Goal: Register for event/course

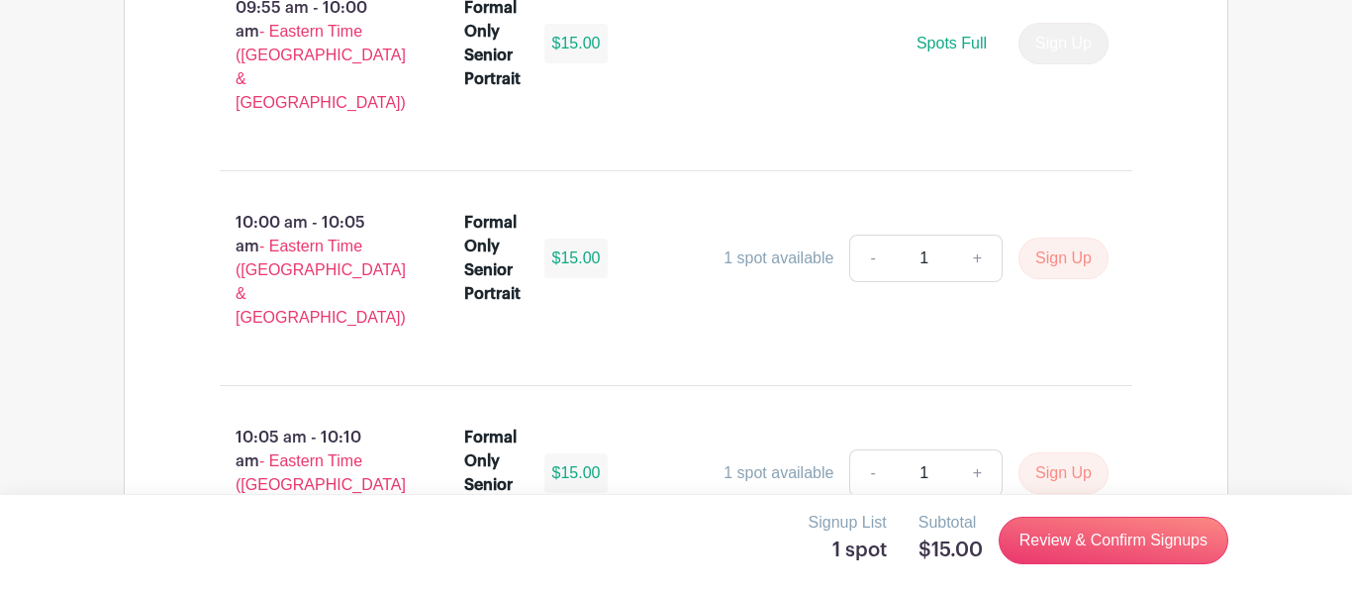
scroll to position [6437, 0]
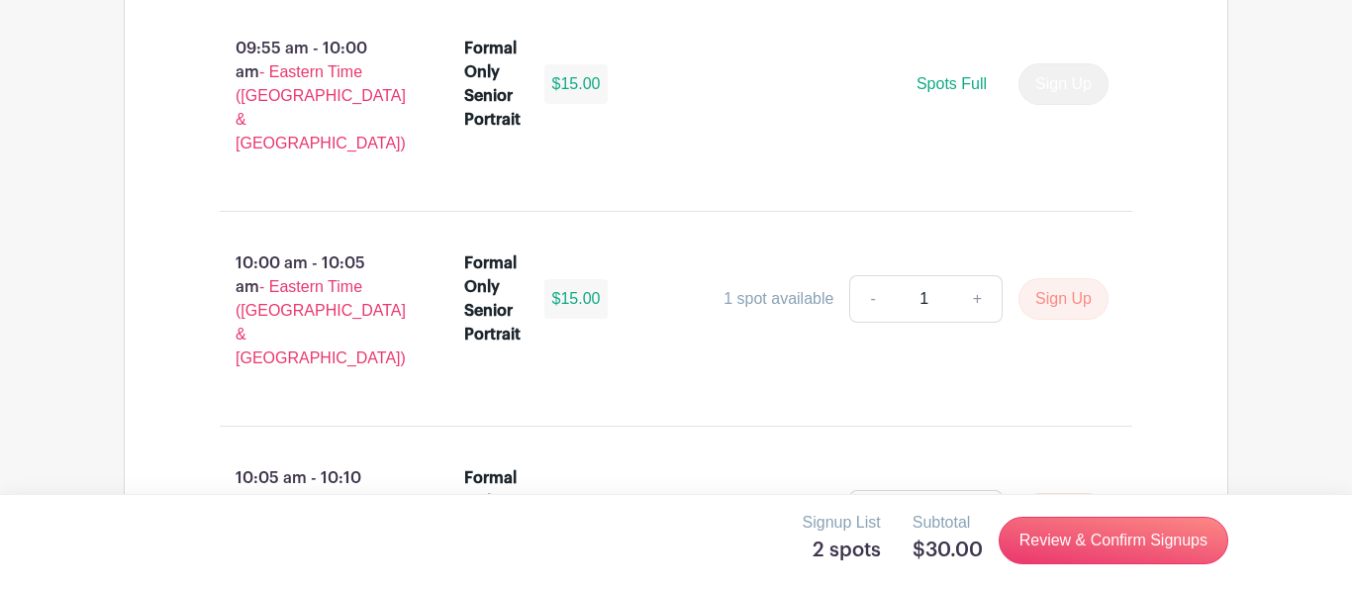
scroll to position [6586, 0]
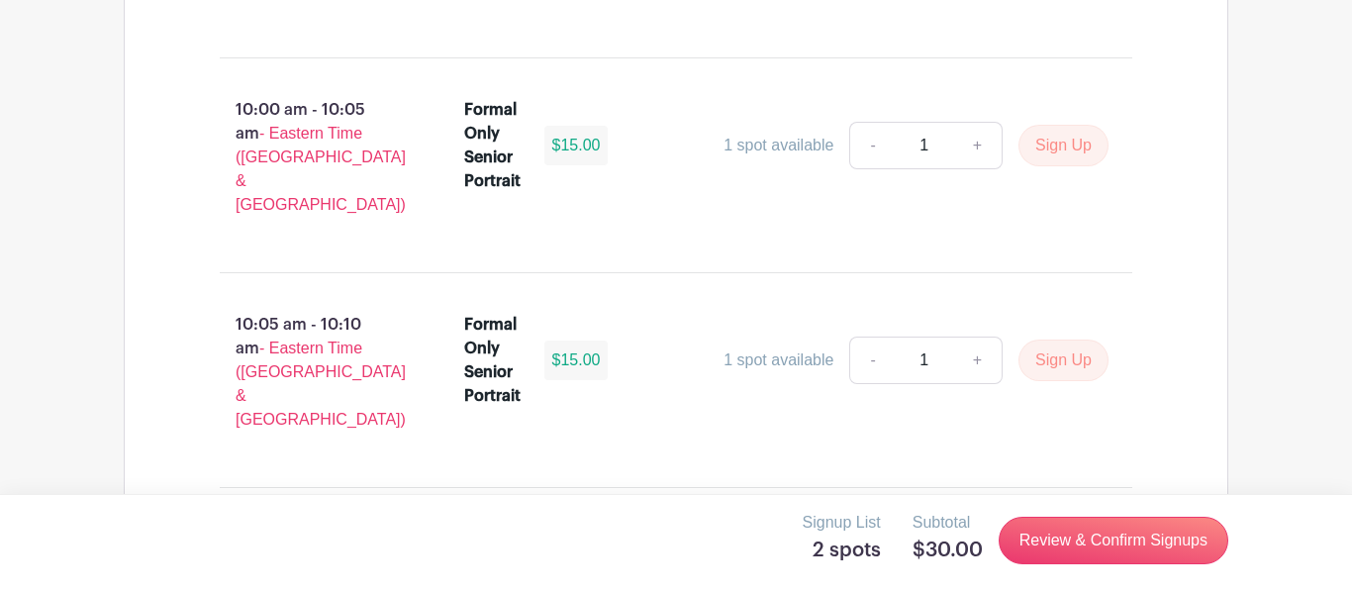
scroll to position [6586, 0]
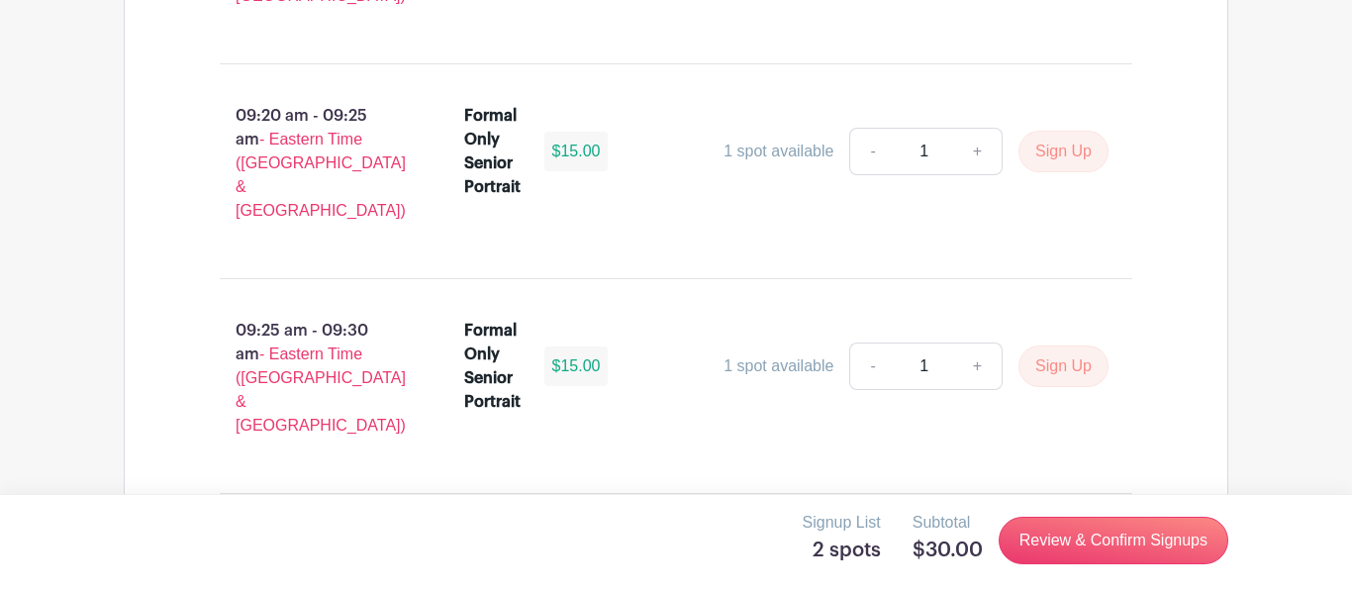
scroll to position [6586, 0]
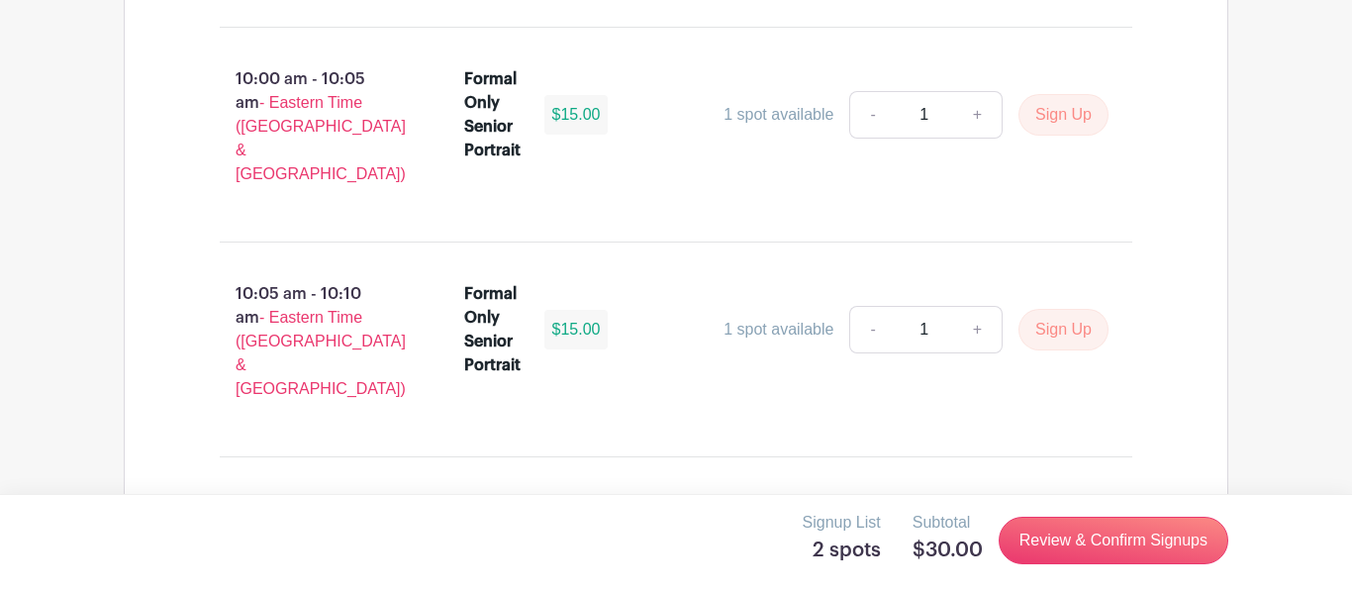
type input "0"
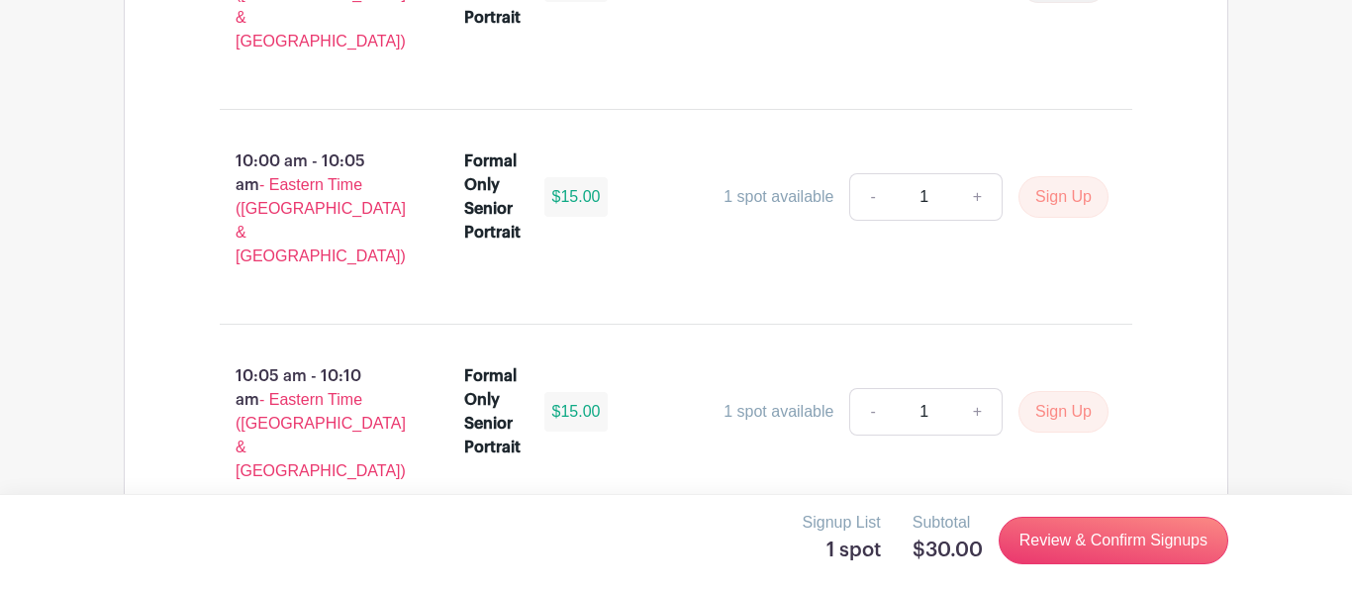
scroll to position [6499, 0]
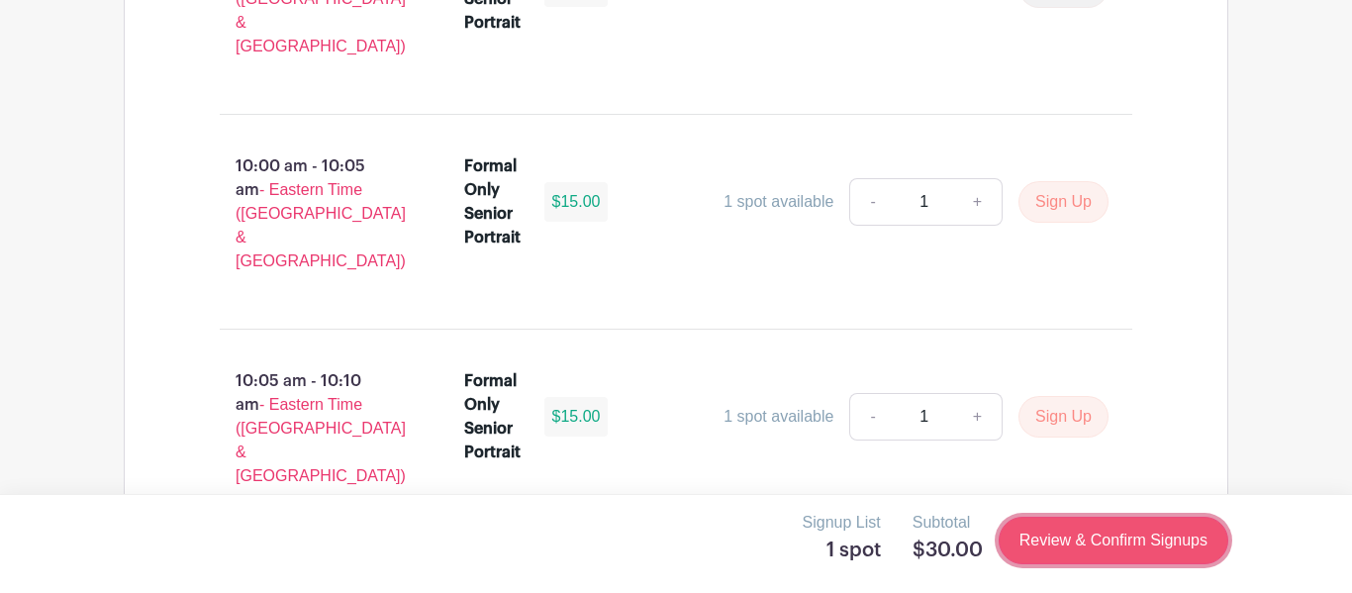
click at [1067, 547] on link "Review & Confirm Signups" at bounding box center [1114, 541] width 230 height 48
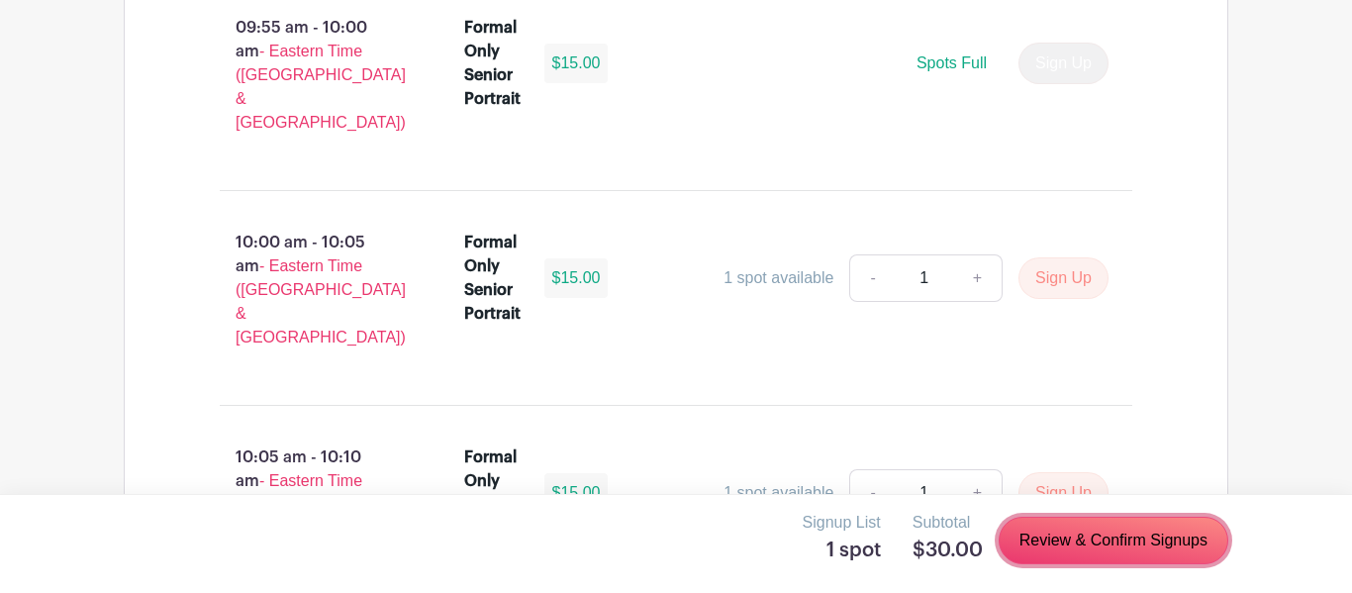
scroll to position [6422, 0]
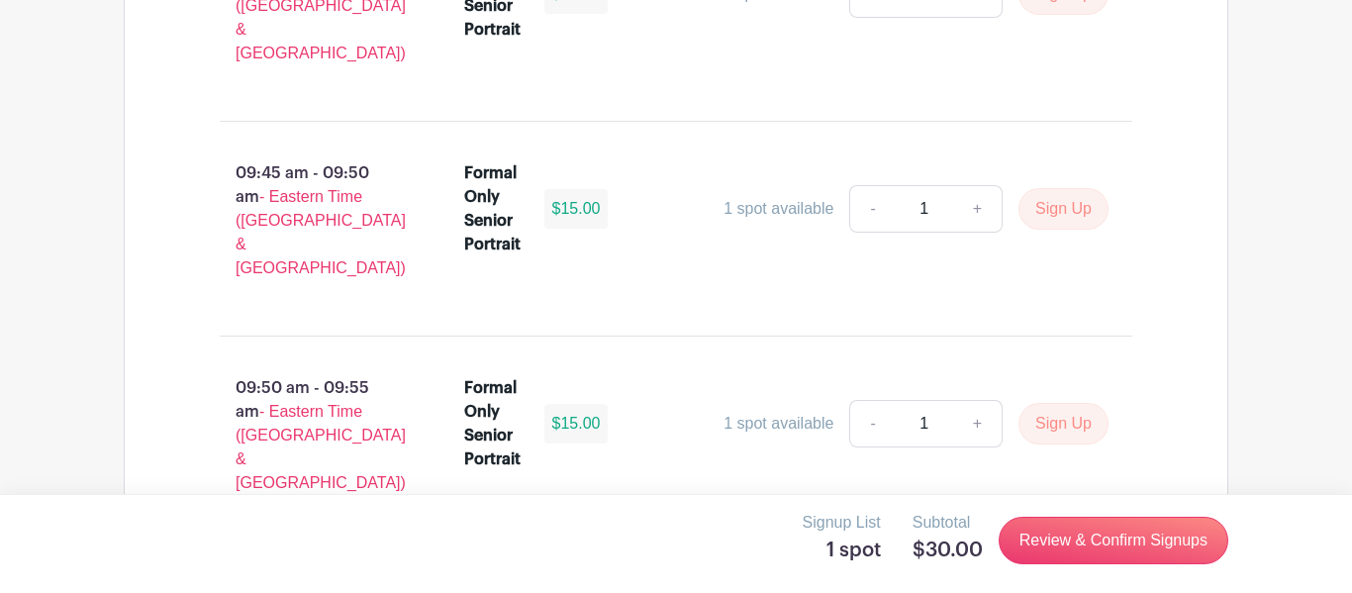
scroll to position [6586, 0]
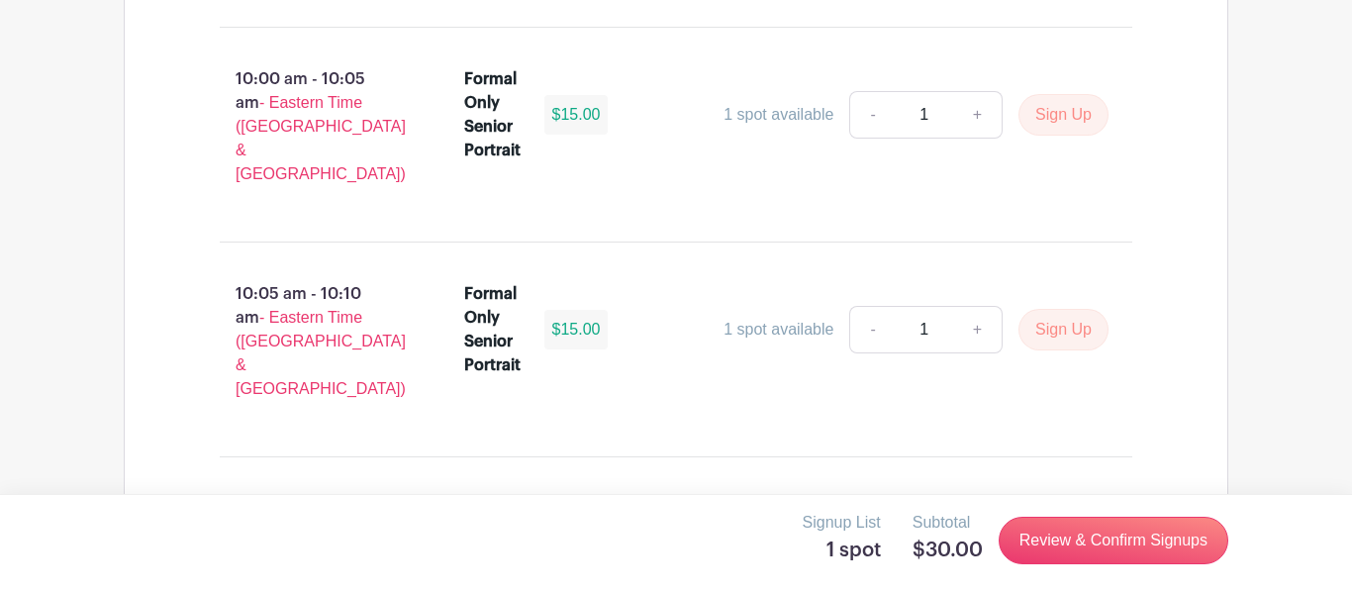
type input "0"
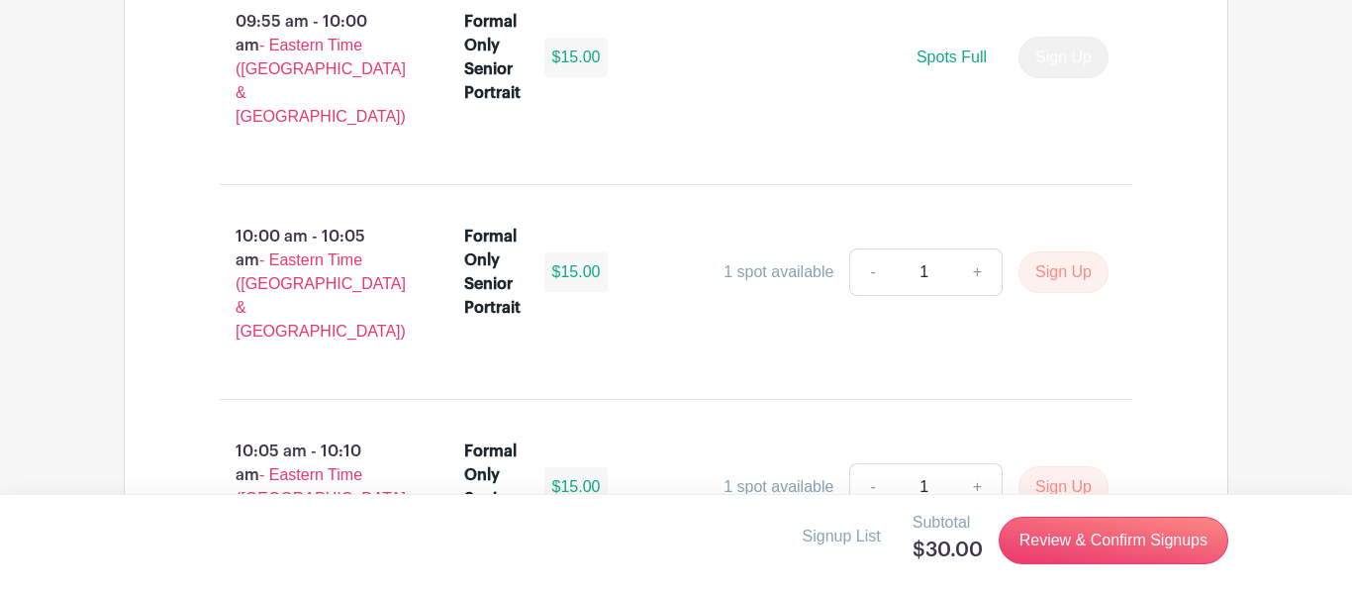
scroll to position [6422, 0]
